Goal: Task Accomplishment & Management: Manage account settings

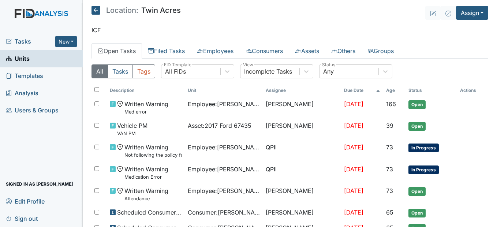
click at [36, 78] on span "Templates" at bounding box center [24, 75] width 37 height 11
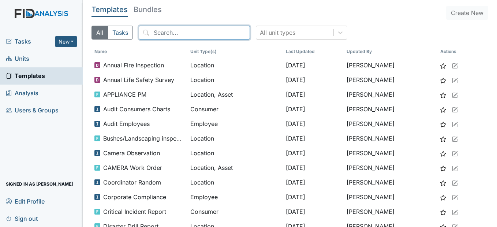
click at [172, 34] on input "search" at bounding box center [194, 33] width 111 height 14
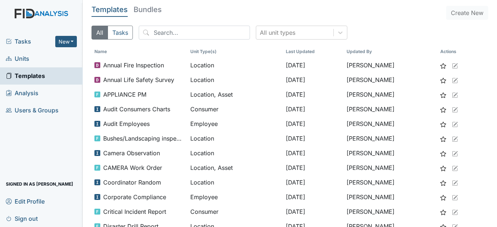
click at [21, 58] on span "Units" at bounding box center [17, 58] width 23 height 11
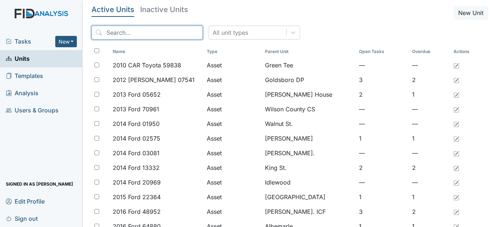
click at [140, 35] on input "search" at bounding box center [146, 33] width 111 height 14
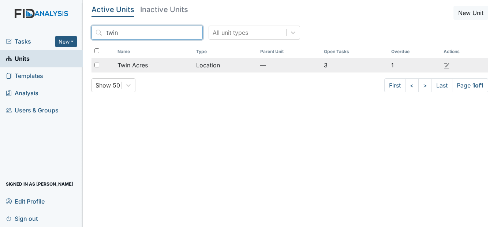
type input "twin"
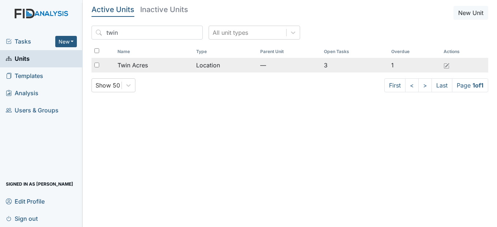
click at [151, 65] on div "Twin Acres" at bounding box center [153, 65] width 73 height 9
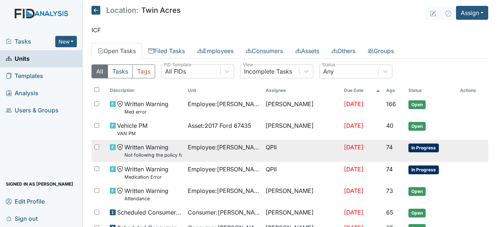
scroll to position [37, 0]
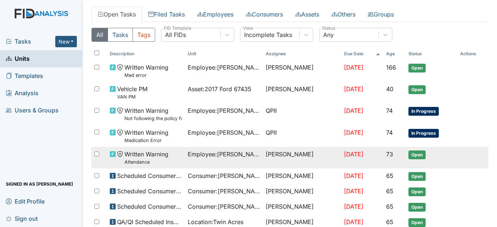
click at [243, 153] on span "Employee : Griffin, Rysheka" at bounding box center [224, 154] width 72 height 9
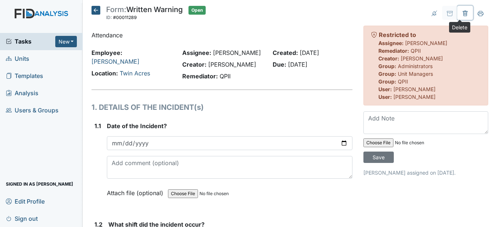
click at [462, 11] on icon at bounding box center [465, 14] width 6 height 6
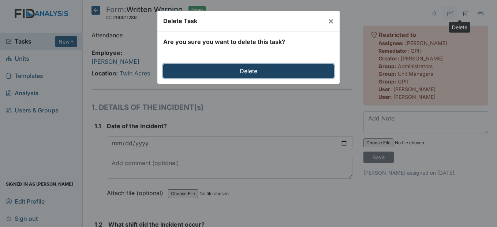
click at [243, 65] on input "Delete" at bounding box center [248, 71] width 170 height 14
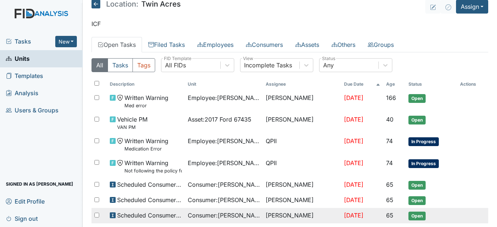
scroll to position [1, 0]
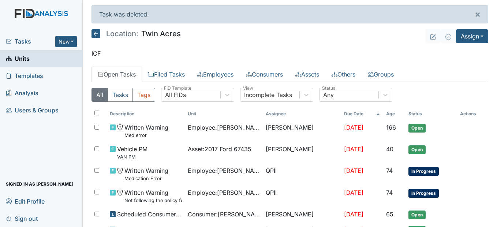
click at [97, 33] on icon at bounding box center [95, 33] width 9 height 9
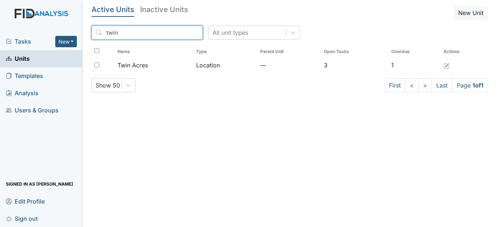
click at [182, 33] on input "twin" at bounding box center [146, 33] width 111 height 14
click at [165, 30] on input "search" at bounding box center [146, 33] width 111 height 14
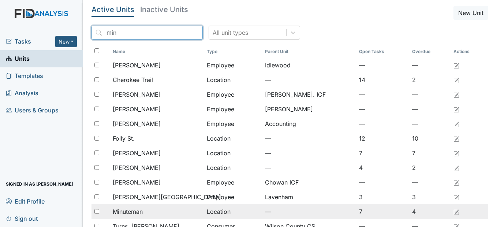
type input "min"
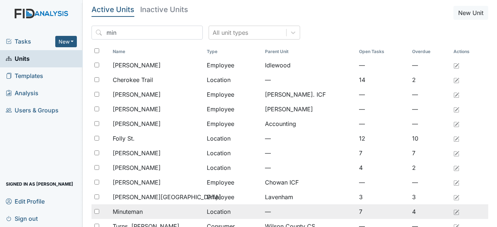
click at [138, 208] on span "Minuteman" at bounding box center [128, 211] width 30 height 9
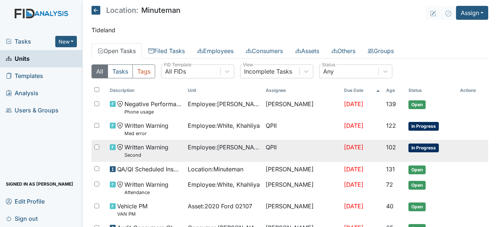
click at [136, 150] on span "Written Warning Second" at bounding box center [146, 151] width 44 height 16
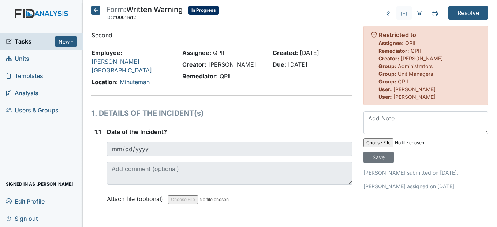
drag, startPoint x: 0, startPoint y: 0, endPoint x: 96, endPoint y: 8, distance: 96.2
click at [96, 8] on icon at bounding box center [95, 10] width 9 height 9
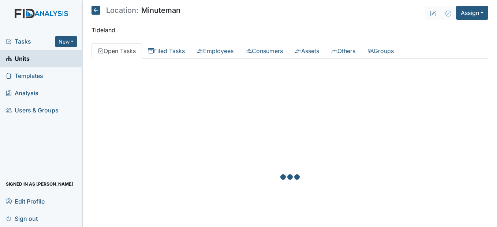
drag, startPoint x: 0, startPoint y: 0, endPoint x: 96, endPoint y: 8, distance: 96.2
click at [96, 8] on icon at bounding box center [95, 10] width 9 height 9
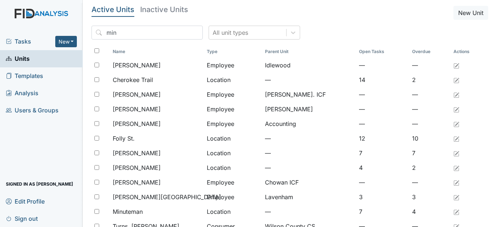
click at [42, 60] on link "Units" at bounding box center [41, 58] width 83 height 17
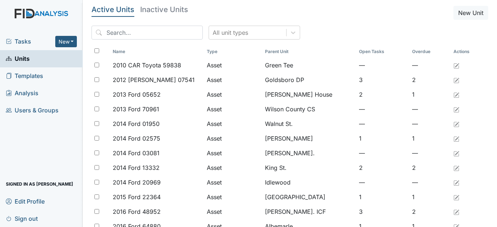
click at [47, 78] on link "Templates" at bounding box center [41, 75] width 83 height 17
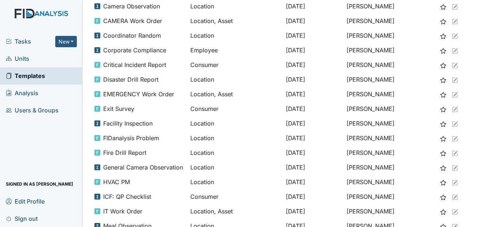
scroll to position [67, 0]
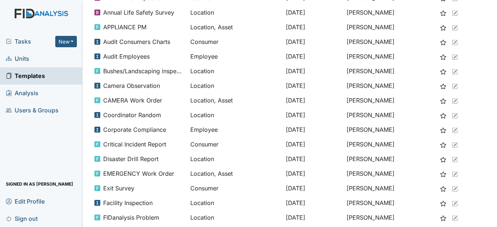
click at [27, 59] on span "Units" at bounding box center [17, 58] width 23 height 11
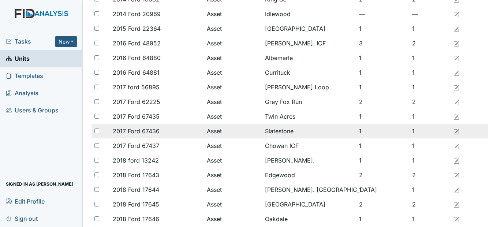
scroll to position [183, 0]
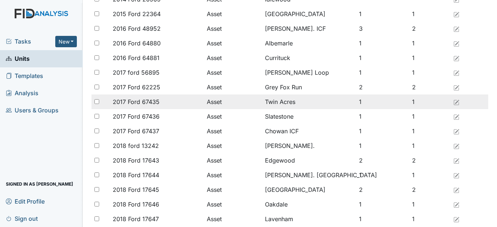
click at [189, 102] on div "2017 Ford 67435" at bounding box center [157, 101] width 88 height 9
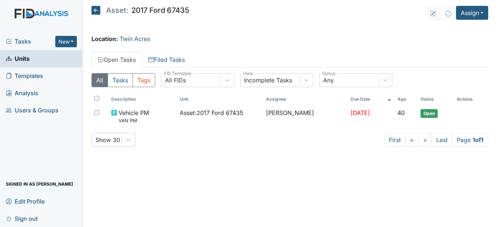
click at [94, 11] on icon at bounding box center [95, 10] width 9 height 9
